Goal: Task Accomplishment & Management: Complete application form

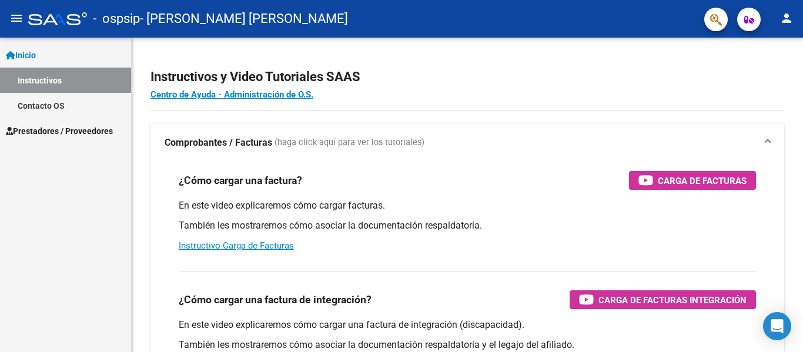
click at [62, 126] on span "Prestadores / Proveedores" at bounding box center [59, 131] width 107 height 13
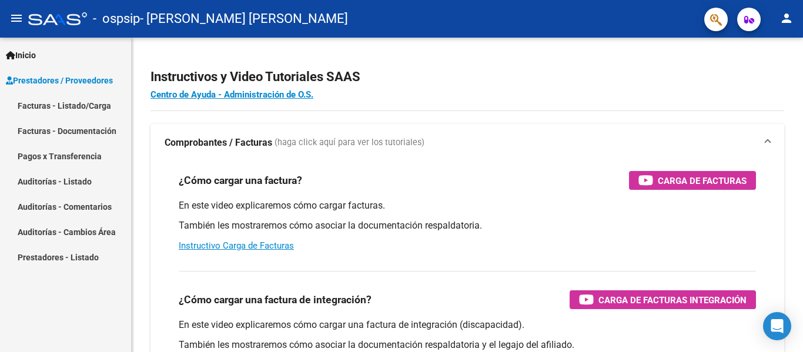
click at [77, 149] on mat-nav-list "Facturas - Listado/Carga Facturas - Documentación Pagos x Transferencia Auditor…" at bounding box center [65, 181] width 131 height 177
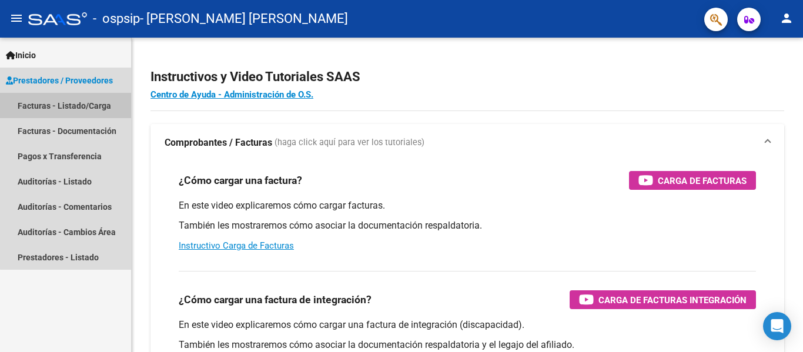
click at [78, 109] on link "Facturas - Listado/Carga" at bounding box center [65, 105] width 131 height 25
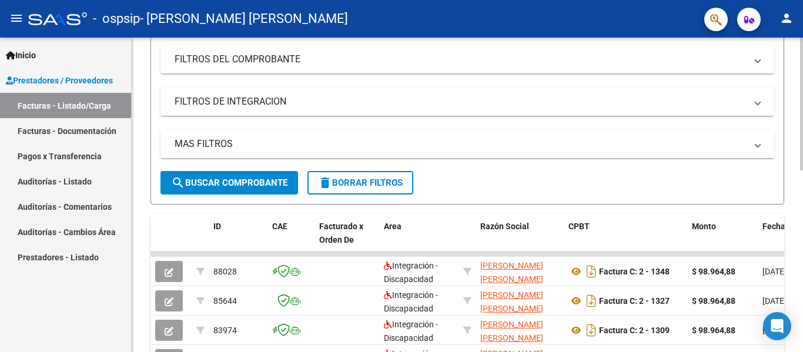
scroll to position [294, 0]
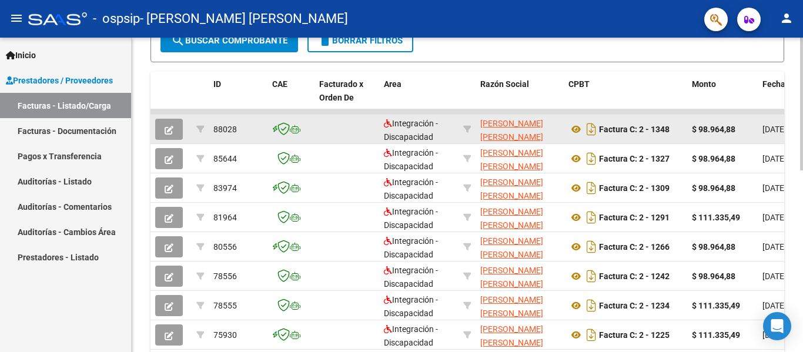
click at [174, 127] on button "button" at bounding box center [169, 129] width 28 height 21
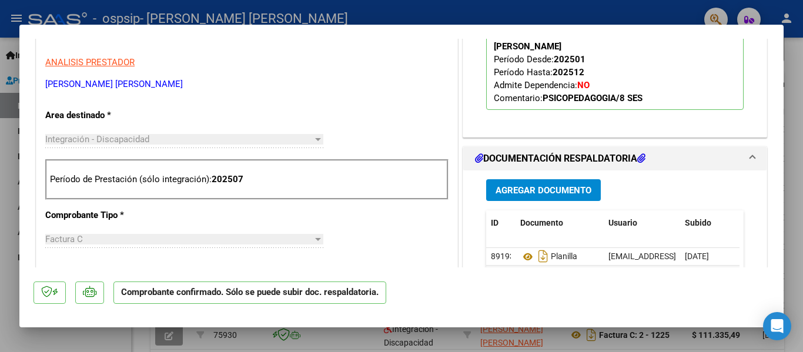
scroll to position [411, 0]
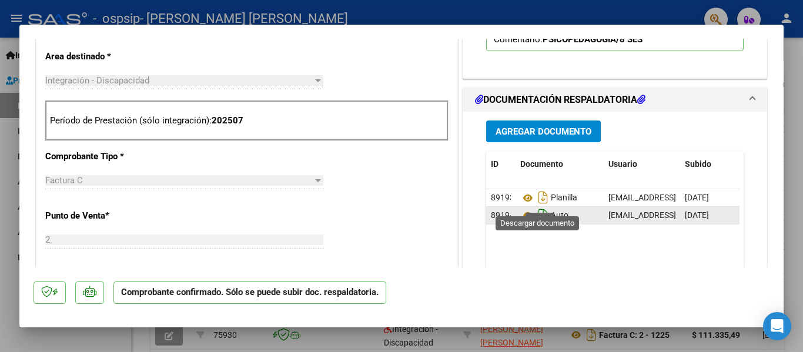
click at [538, 206] on icon "Descargar documento" at bounding box center [542, 215] width 15 height 19
click at [0, 224] on div at bounding box center [401, 176] width 803 height 352
type input "$ 0,00"
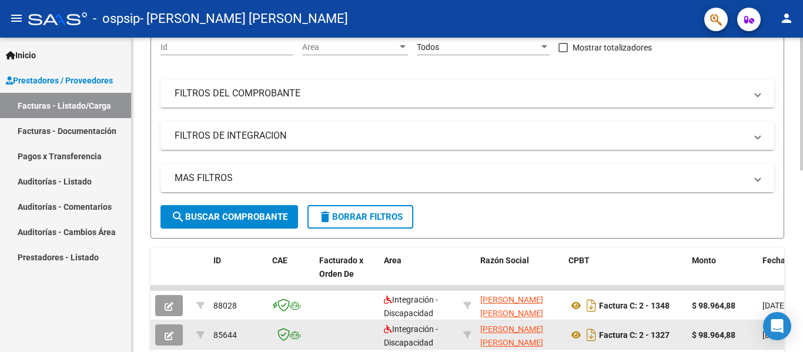
scroll to position [0, 0]
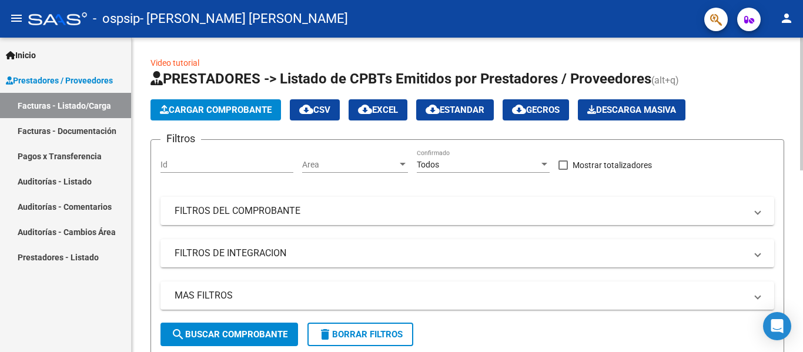
click at [225, 116] on button "Cargar Comprobante" at bounding box center [215, 109] width 130 height 21
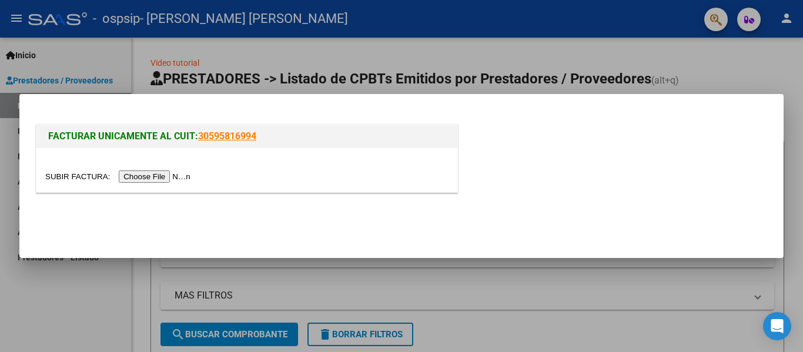
click at [184, 173] on input "file" at bounding box center [119, 176] width 149 height 12
click at [183, 176] on input "file" at bounding box center [119, 176] width 149 height 12
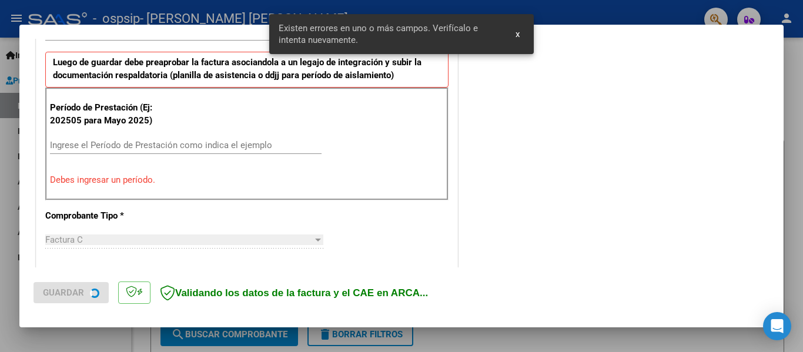
scroll to position [316, 0]
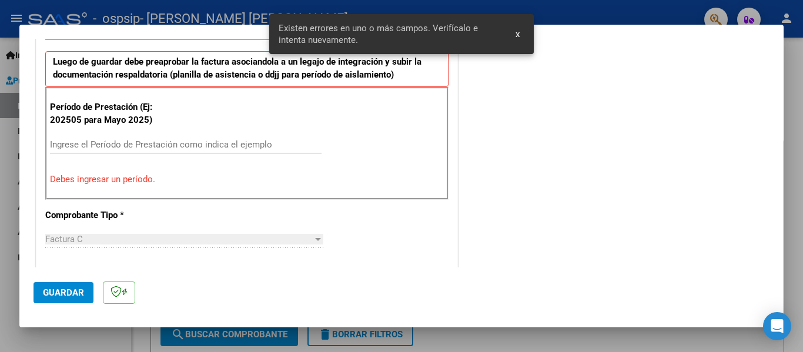
click at [269, 145] on input "Ingrese el Período de Prestación como indica el ejemplo" at bounding box center [185, 144] width 271 height 11
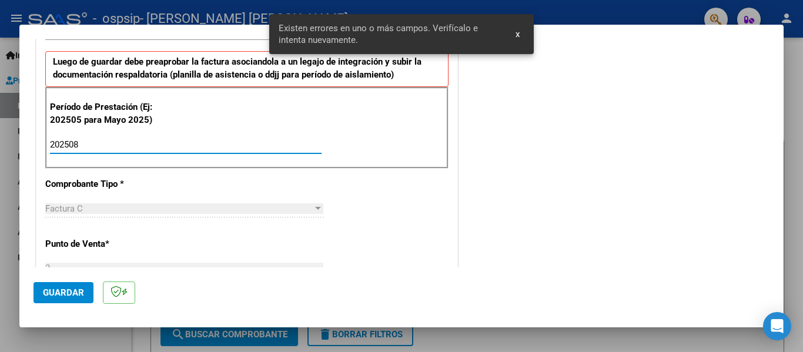
type input "202508"
click at [65, 291] on span "Guardar" at bounding box center [63, 292] width 41 height 11
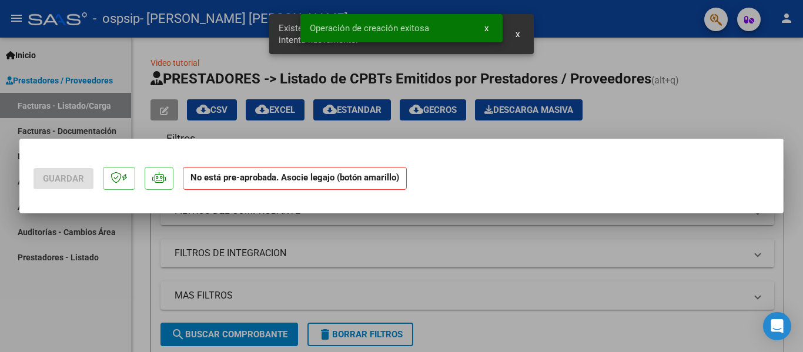
scroll to position [0, 0]
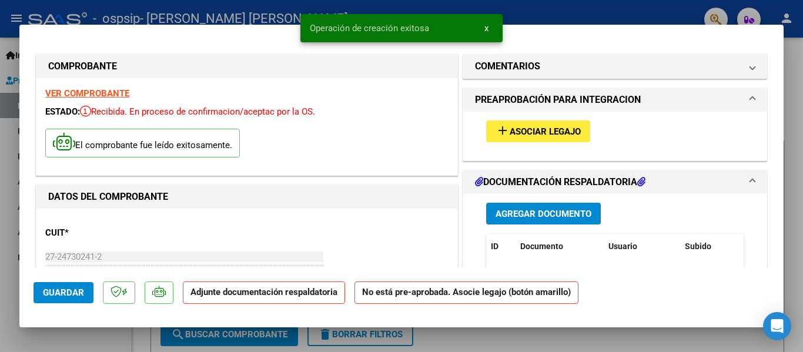
click at [509, 129] on span "Asociar Legajo" at bounding box center [544, 131] width 71 height 11
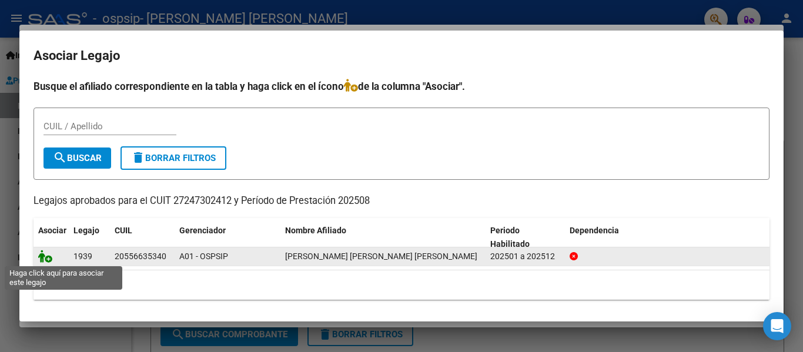
click at [43, 251] on icon at bounding box center [45, 256] width 14 height 13
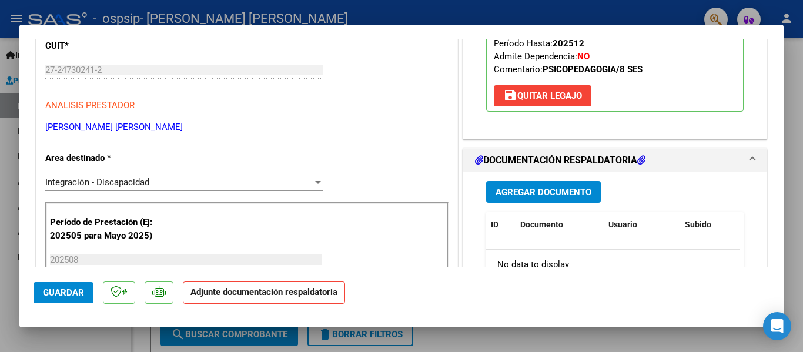
scroll to position [176, 0]
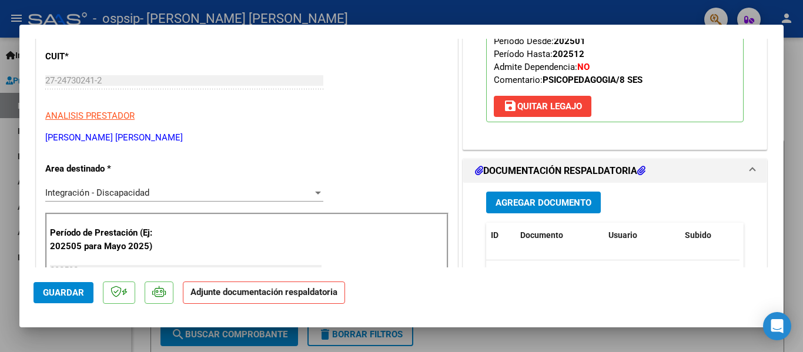
click at [517, 197] on span "Agregar Documento" at bounding box center [543, 202] width 96 height 11
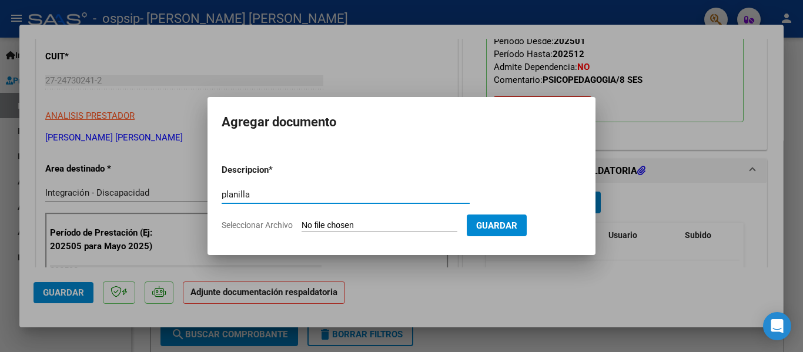
type input "planilla"
click at [410, 223] on input "Seleccionar Archivo" at bounding box center [379, 225] width 156 height 11
type input "C:\fakepath\Planillas Matias Gallardo AGOSTO2025.pdf"
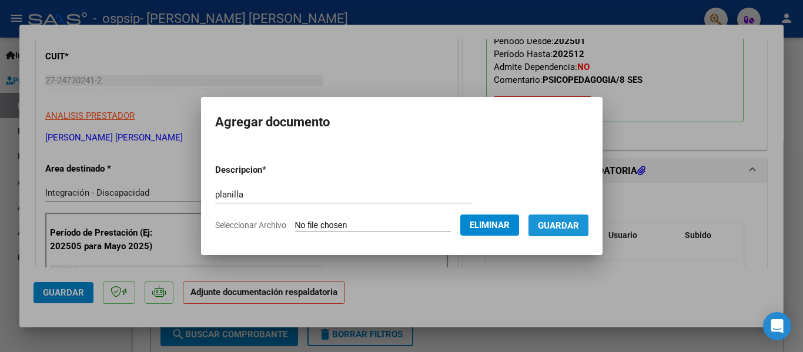
click at [568, 231] on button "Guardar" at bounding box center [558, 225] width 60 height 22
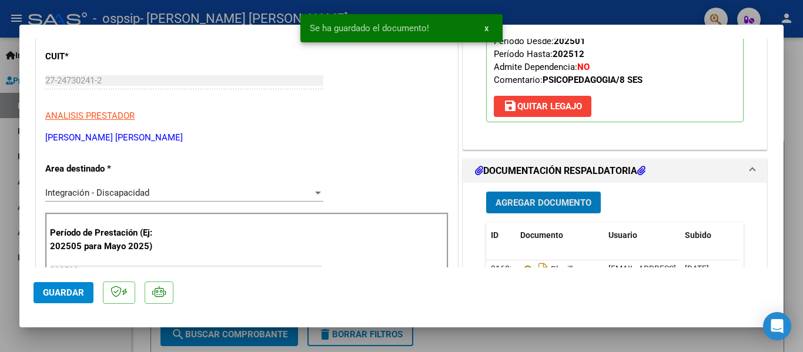
click at [558, 197] on span "Agregar Documento" at bounding box center [543, 202] width 96 height 11
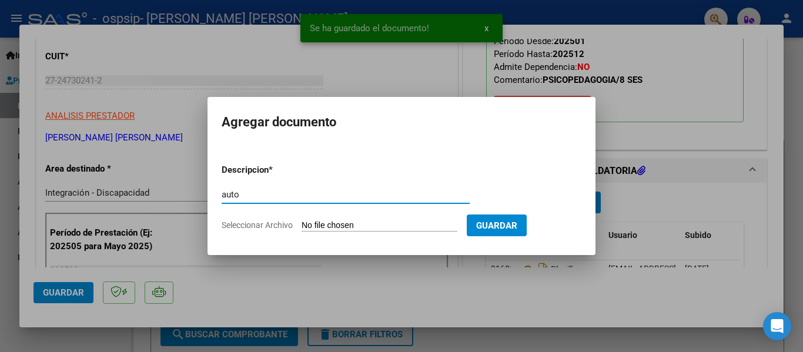
type input "auto"
click at [407, 224] on input "Seleccionar Archivo" at bounding box center [379, 225] width 156 height 11
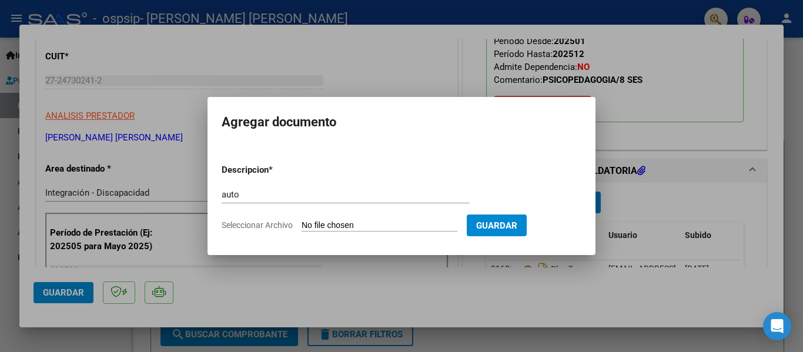
type input "C:\fakepath\27247302412-FACTURA_C-2-1348-ANEXO-AUTO.pdf"
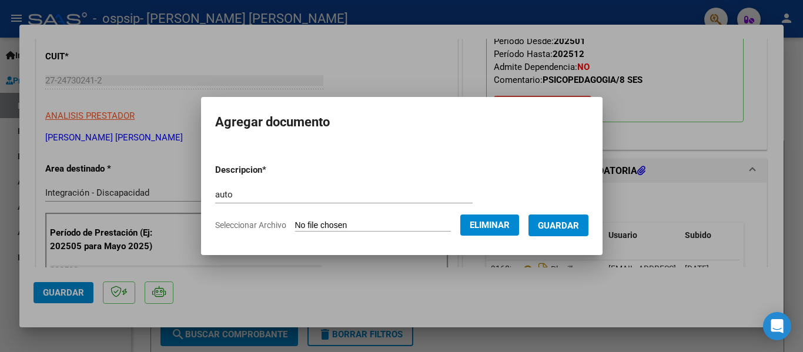
drag, startPoint x: 563, startPoint y: 231, endPoint x: 551, endPoint y: 223, distance: 14.3
click at [561, 230] on button "Guardar" at bounding box center [558, 225] width 60 height 22
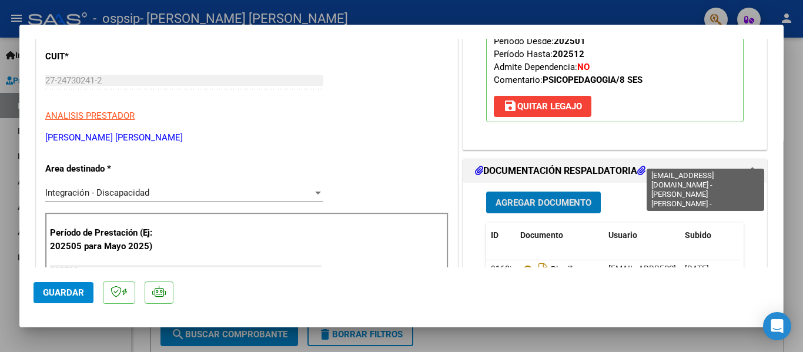
scroll to position [353, 0]
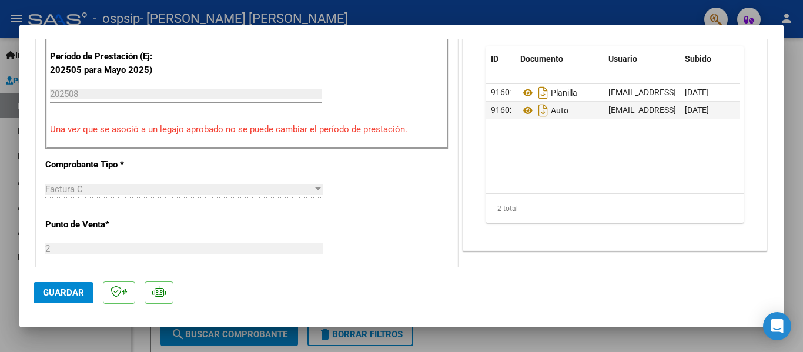
click at [71, 291] on span "Guardar" at bounding box center [63, 292] width 41 height 11
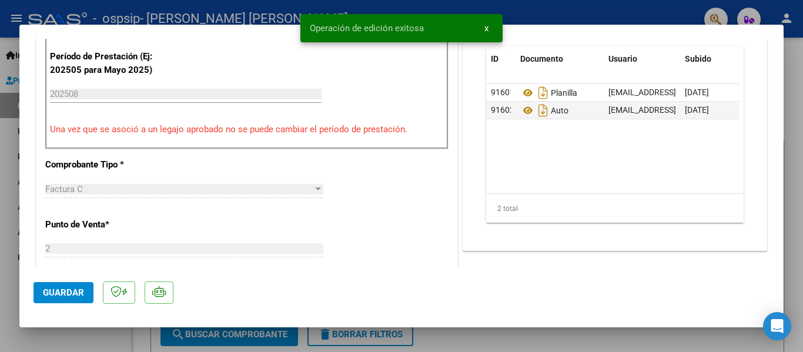
click at [5, 241] on div at bounding box center [401, 176] width 803 height 352
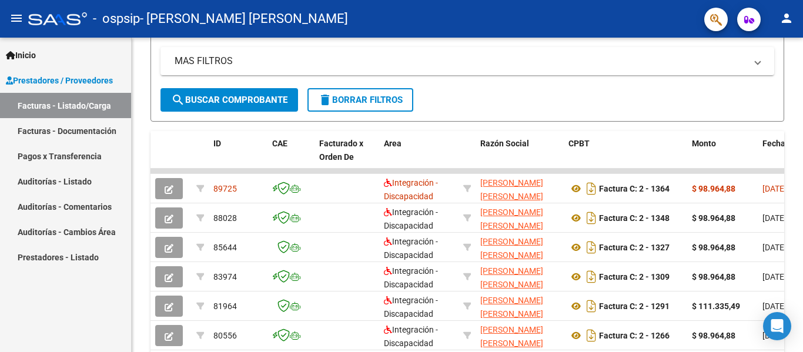
scroll to position [235, 0]
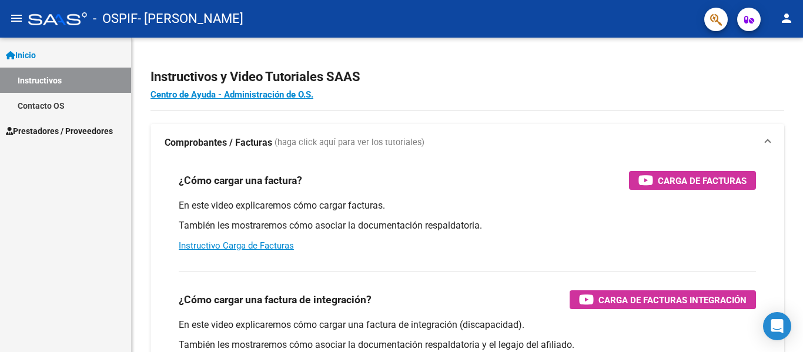
click at [785, 20] on mat-icon "person" at bounding box center [786, 18] width 14 height 14
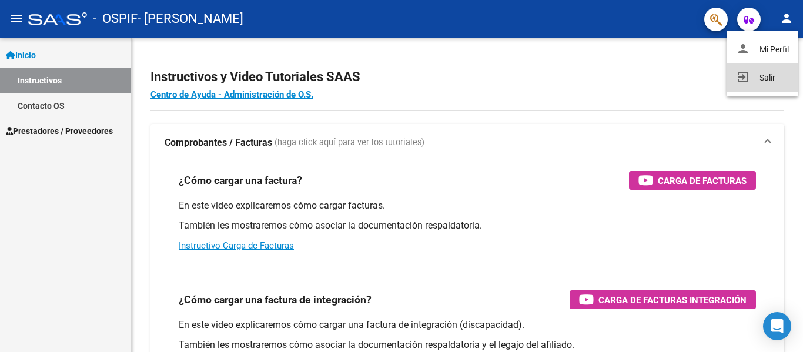
click at [771, 73] on button "exit_to_app Salir" at bounding box center [762, 77] width 72 height 28
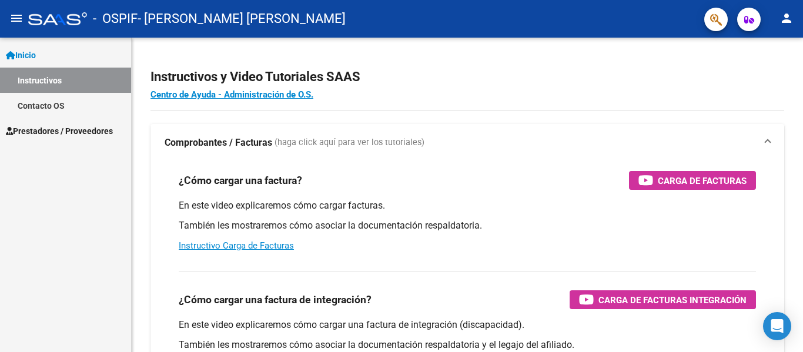
click at [63, 137] on span "Prestadores / Proveedores" at bounding box center [59, 131] width 107 height 13
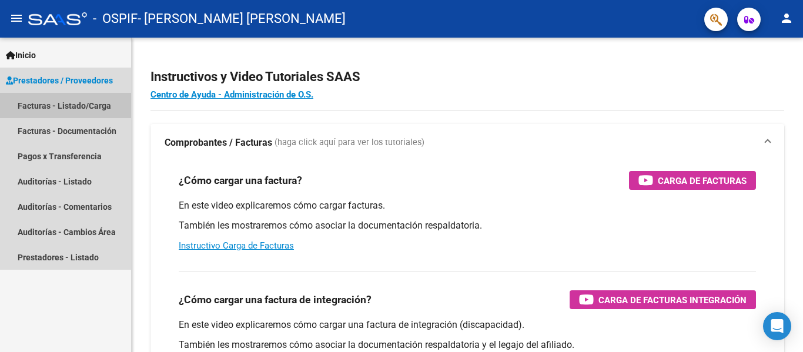
click at [61, 115] on link "Facturas - Listado/Carga" at bounding box center [65, 105] width 131 height 25
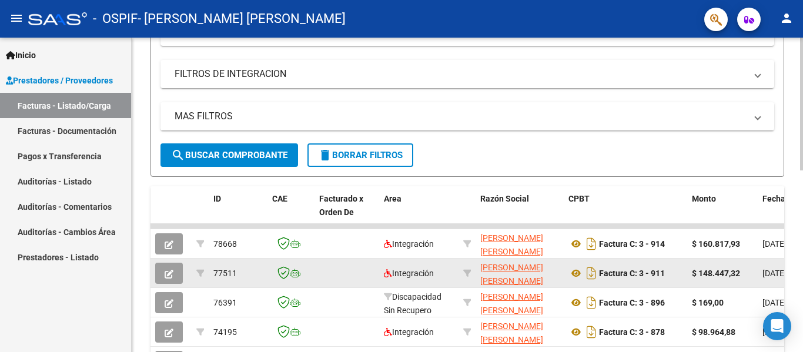
scroll to position [239, 0]
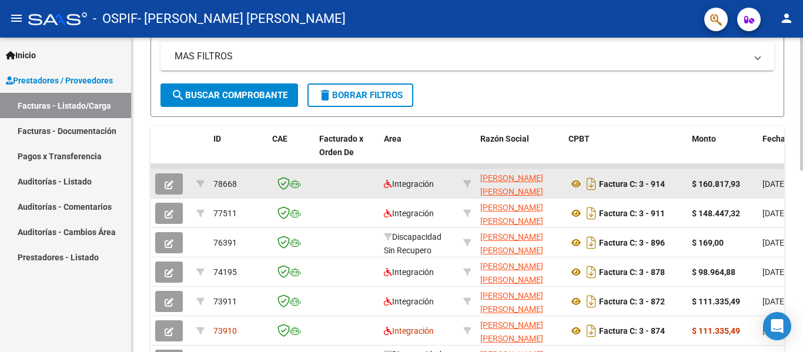
click at [169, 184] on icon "button" at bounding box center [169, 184] width 9 height 9
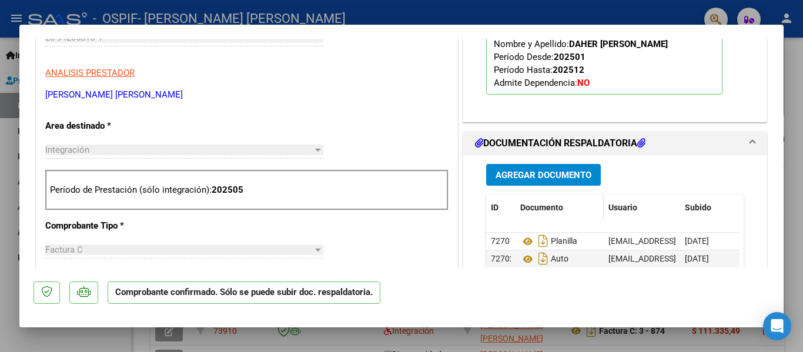
scroll to position [353, 0]
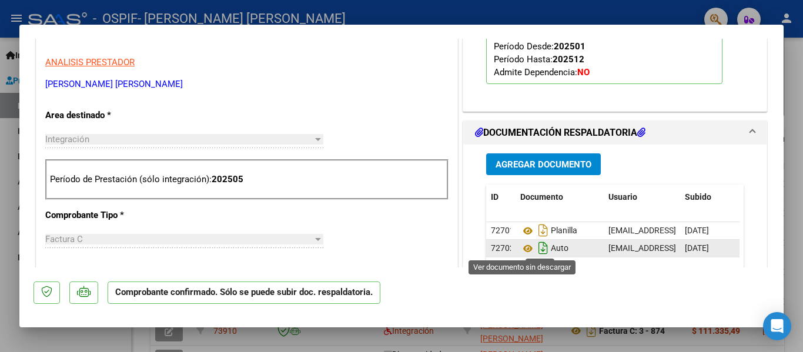
click at [535, 249] on icon "Descargar documento" at bounding box center [542, 248] width 15 height 19
click at [0, 240] on div at bounding box center [401, 176] width 803 height 352
type input "$ 0,00"
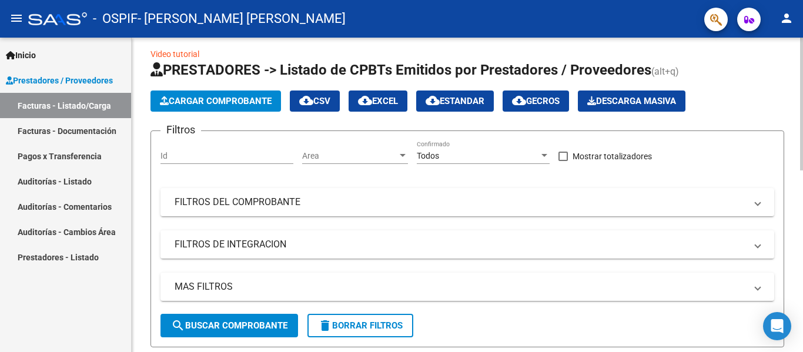
scroll to position [0, 0]
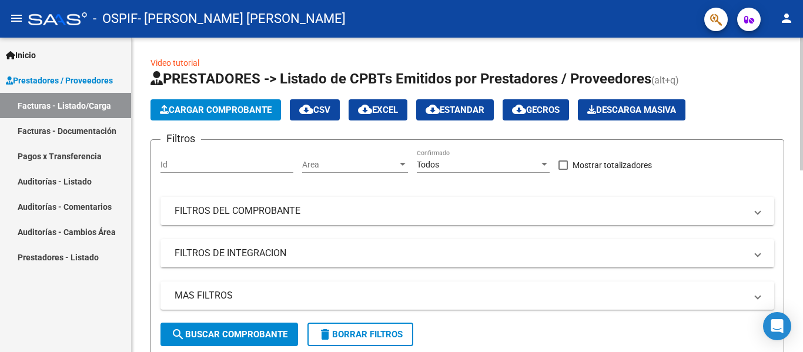
click at [213, 112] on span "Cargar Comprobante" at bounding box center [216, 110] width 112 height 11
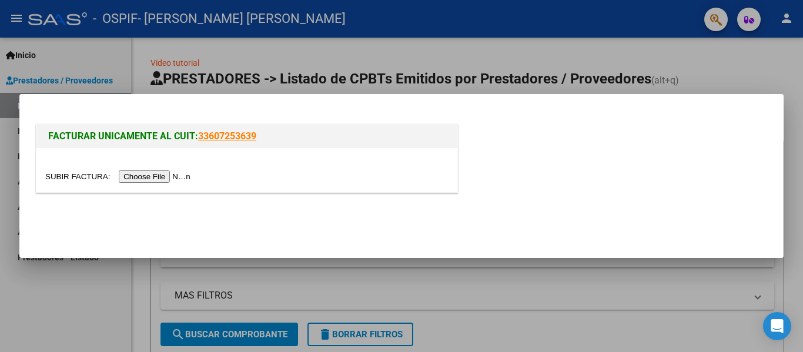
click at [159, 172] on input "file" at bounding box center [119, 176] width 149 height 12
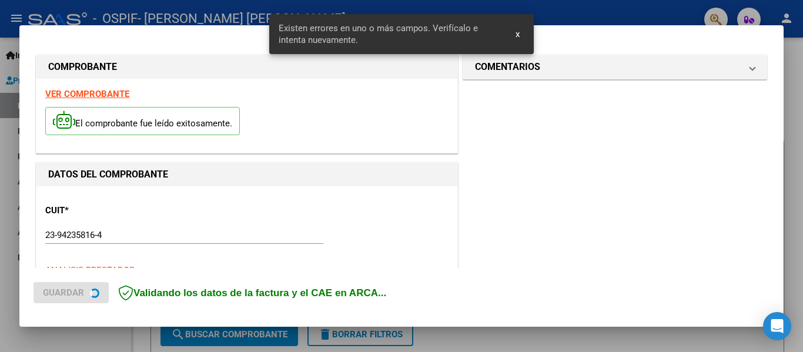
scroll to position [273, 0]
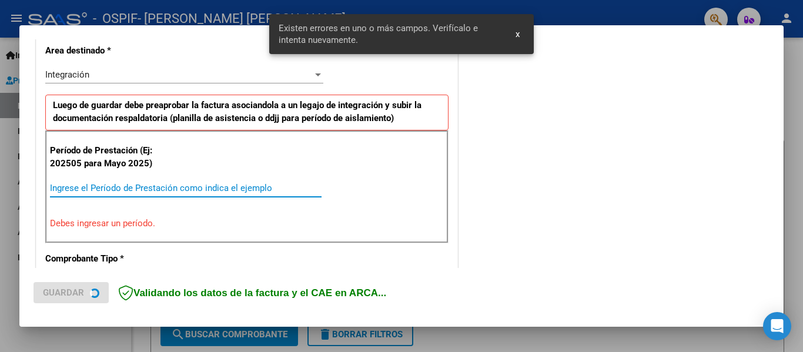
click at [265, 186] on input "Ingrese el Período de Prestación como indica el ejemplo" at bounding box center [185, 188] width 271 height 11
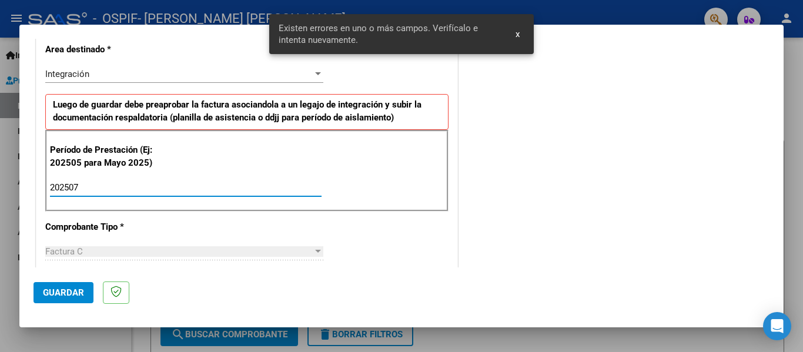
type input "202507"
click at [76, 289] on span "Guardar" at bounding box center [63, 292] width 41 height 11
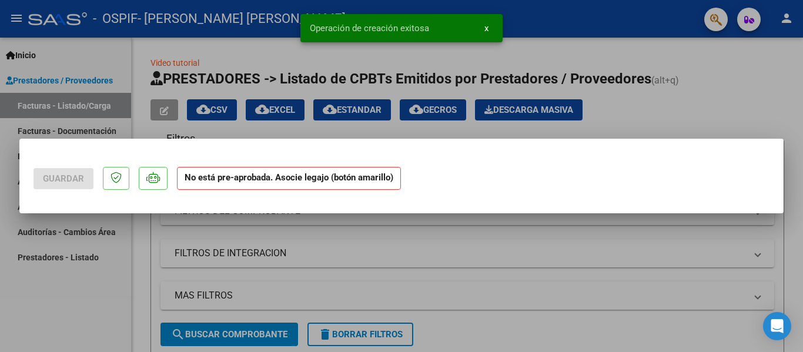
scroll to position [0, 0]
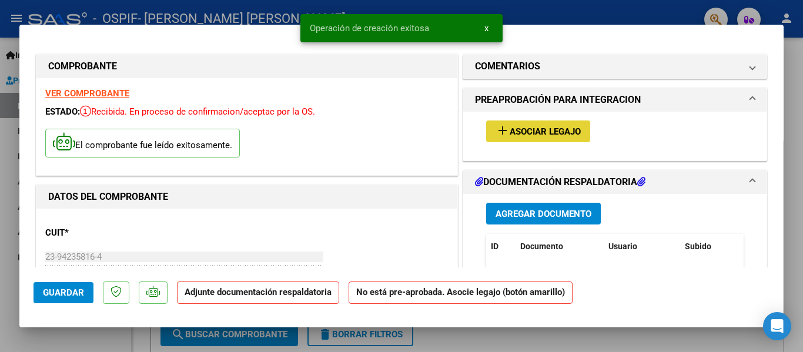
click at [564, 130] on span "Asociar Legajo" at bounding box center [544, 131] width 71 height 11
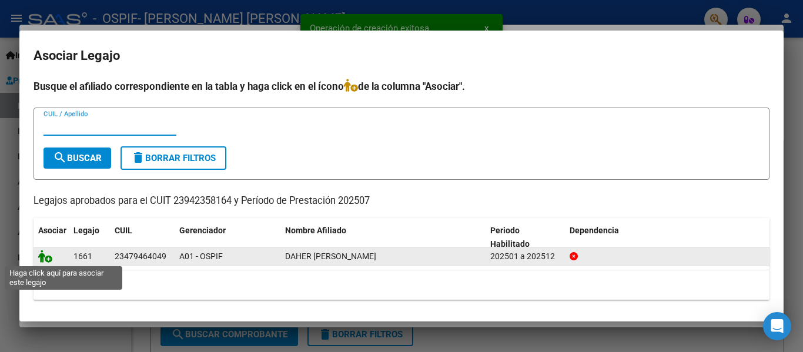
click at [43, 258] on icon at bounding box center [45, 256] width 14 height 13
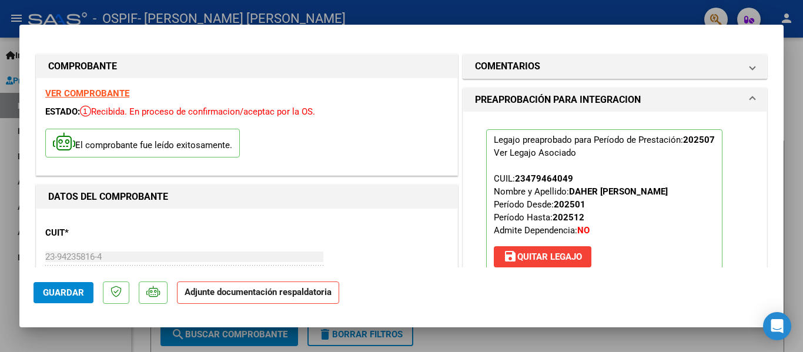
scroll to position [118, 0]
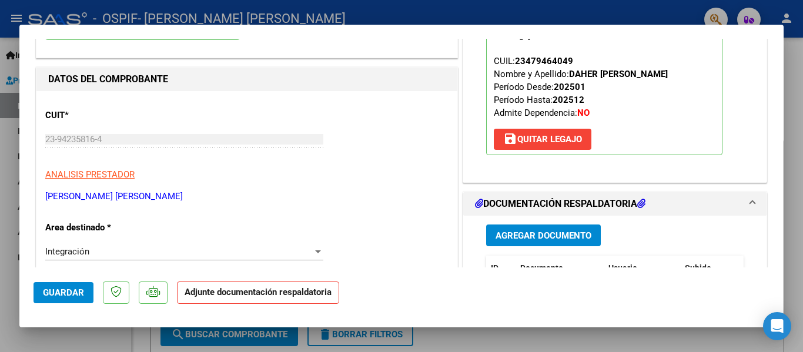
click at [553, 224] on div "Agregar Documento ID Documento Usuario Subido Acción No data to display 0 total…" at bounding box center [614, 333] width 275 height 234
click at [552, 229] on button "Agregar Documento" at bounding box center [543, 235] width 115 height 22
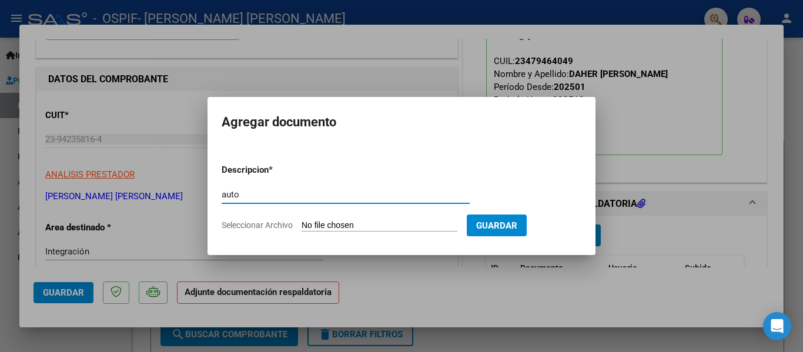
type input "auto"
click at [385, 224] on input "Seleccionar Archivo" at bounding box center [379, 225] width 156 height 11
type input "C:\fakepath\23942358164-FACTURA_C-3-914-ANEXO-AUTO.png"
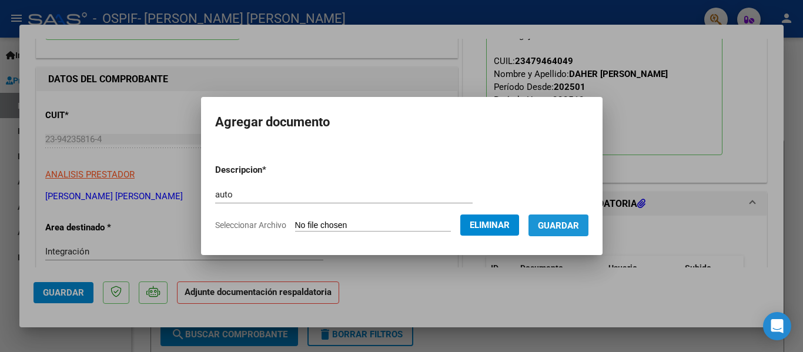
click at [563, 227] on span "Guardar" at bounding box center [558, 225] width 41 height 11
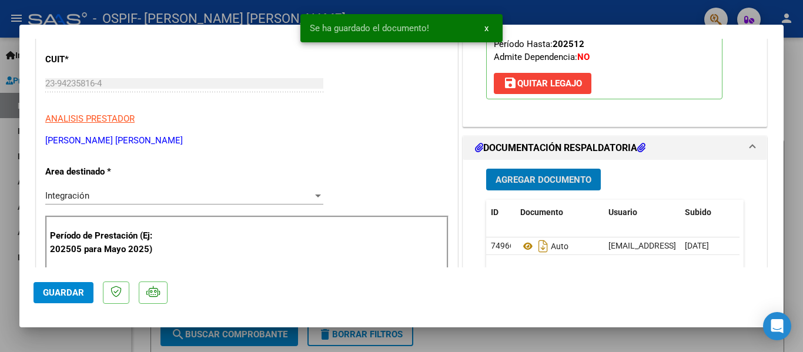
scroll to position [176, 0]
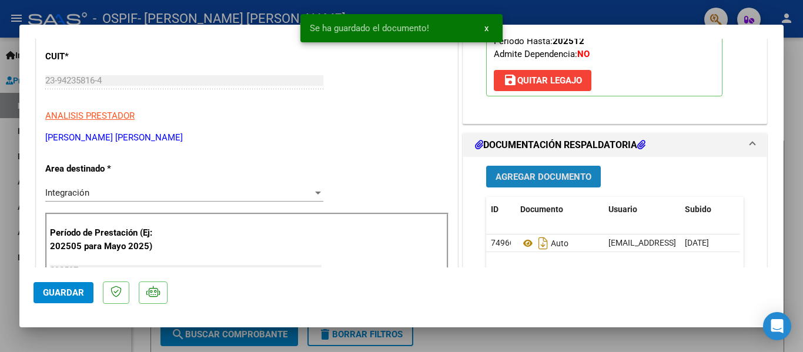
click at [551, 177] on span "Agregar Documento" at bounding box center [543, 177] width 96 height 11
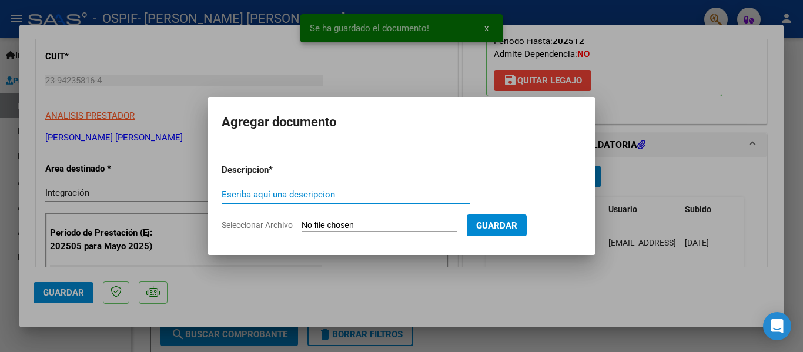
type input "a"
type input "planilla"
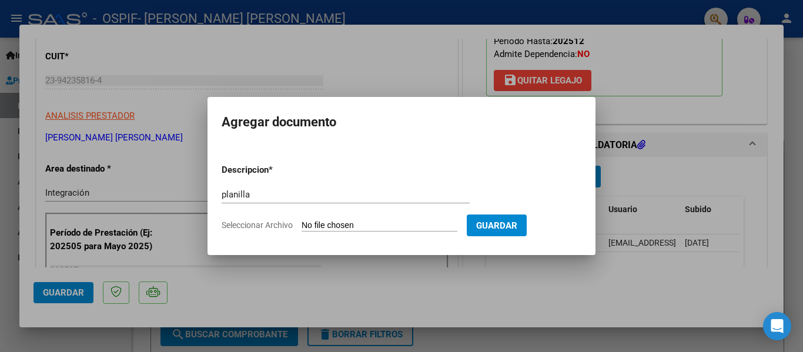
click at [411, 224] on input "Seleccionar Archivo" at bounding box center [379, 225] width 156 height 11
type input "C:\fakepath\CamScanner 03-08-2025 12.18.pdf"
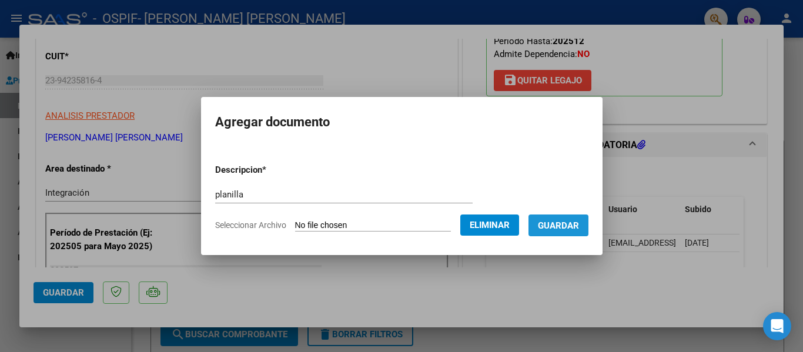
click at [572, 227] on span "Guardar" at bounding box center [558, 225] width 41 height 11
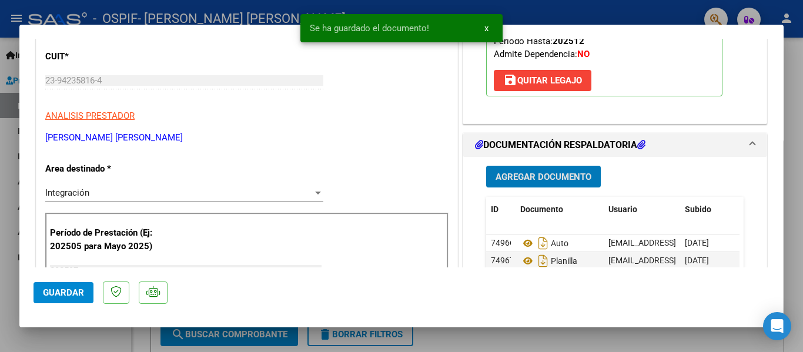
click at [52, 289] on span "Guardar" at bounding box center [63, 292] width 41 height 11
click at [0, 234] on div at bounding box center [401, 176] width 803 height 352
type input "$ 0,00"
